Goal: Information Seeking & Learning: Learn about a topic

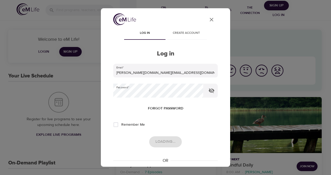
click at [310, 166] on div "User Profile Log in Create account Log in Email   * [PERSON_NAME][DOMAIN_NAME][…" at bounding box center [165, 87] width 331 height 175
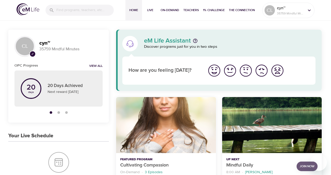
click at [304, 167] on span "Join Now" at bounding box center [307, 166] width 15 height 5
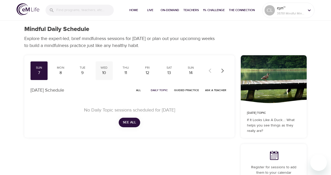
click at [104, 72] on div "10" at bounding box center [104, 73] width 13 height 6
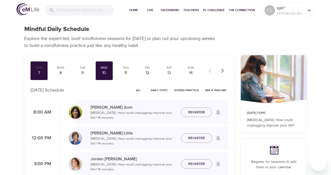
click at [222, 69] on icon "button" at bounding box center [222, 71] width 3 height 4
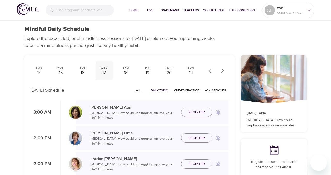
click at [103, 73] on div "17" at bounding box center [104, 73] width 13 height 6
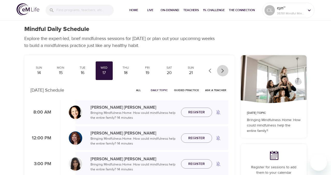
click at [223, 71] on icon "button" at bounding box center [222, 71] width 3 height 4
click at [104, 73] on div "24" at bounding box center [104, 73] width 13 height 6
